Goal: Navigation & Orientation: Understand site structure

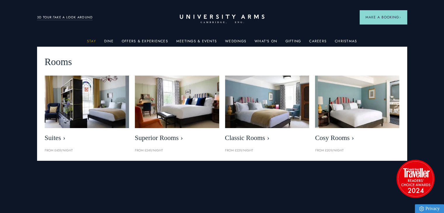
click at [93, 42] on link "Stay" at bounding box center [91, 43] width 9 height 8
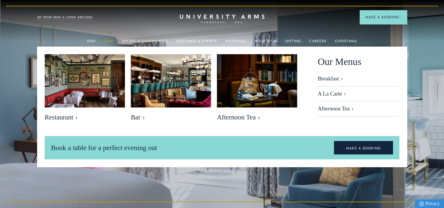
click at [106, 40] on link "Dine" at bounding box center [108, 43] width 9 height 8
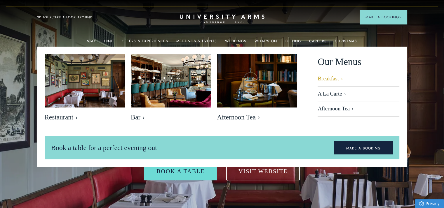
click at [319, 77] on link "Breakfast" at bounding box center [359, 81] width 82 height 11
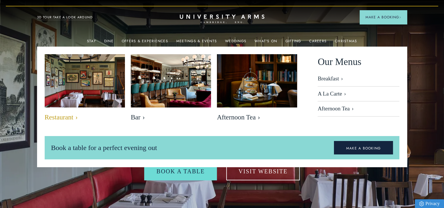
click at [60, 119] on span "Restaurant" at bounding box center [85, 118] width 80 height 8
